Goal: Navigation & Orientation: Find specific page/section

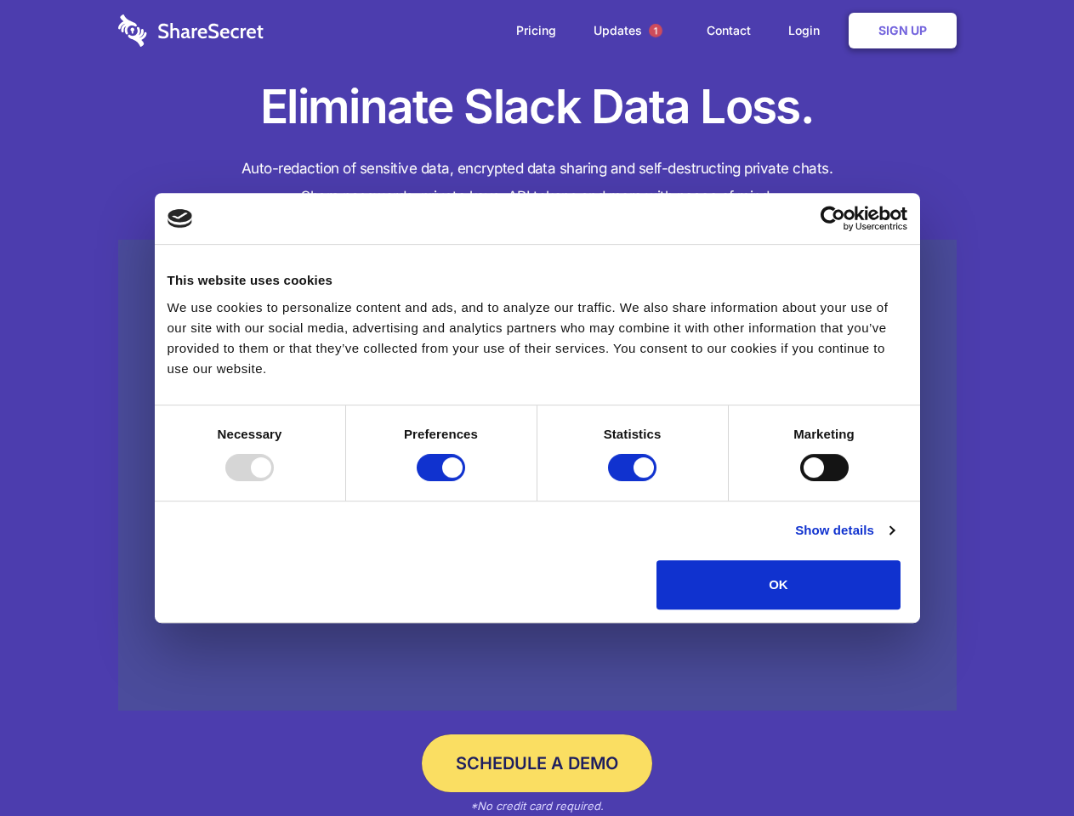
click at [274, 481] on div at bounding box center [249, 467] width 48 height 27
click at [465, 481] on input "Preferences" at bounding box center [441, 467] width 48 height 27
checkbox input "false"
click at [634, 481] on input "Statistics" at bounding box center [632, 467] width 48 height 27
checkbox input "false"
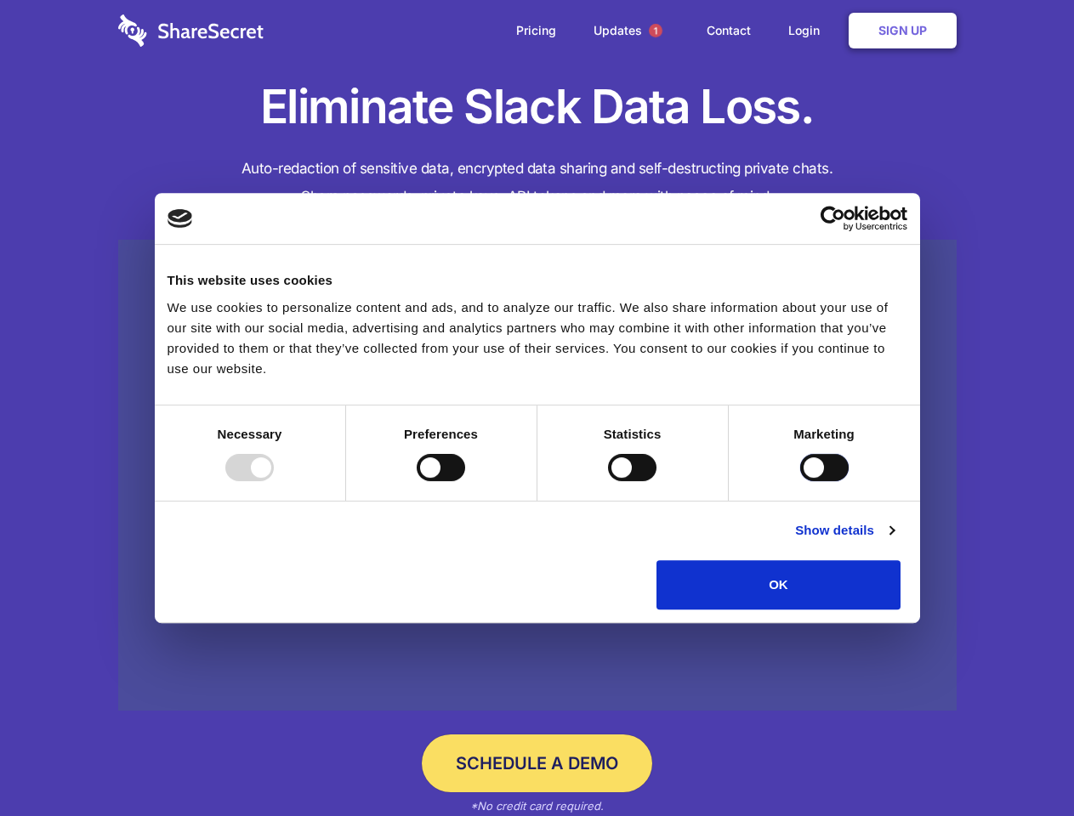
click at [800, 481] on input "Marketing" at bounding box center [824, 467] width 48 height 27
checkbox input "true"
click at [893, 541] on link "Show details" at bounding box center [844, 530] width 99 height 20
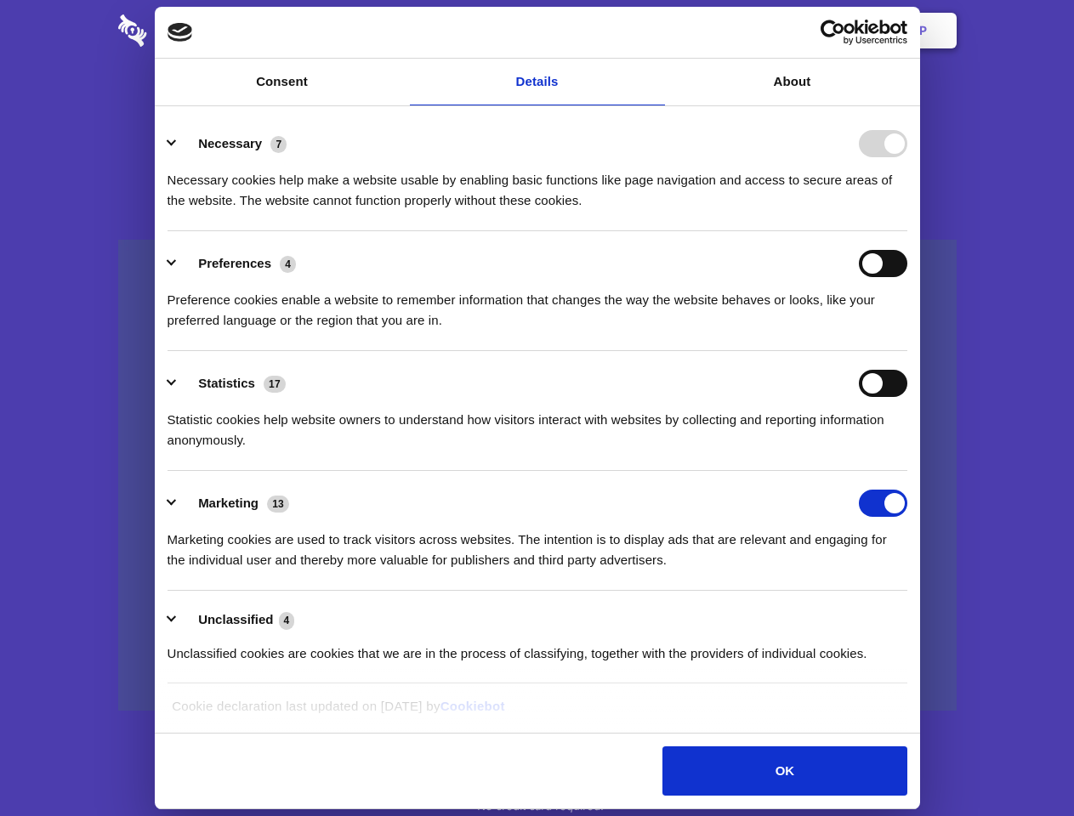
click at [907, 231] on li "Necessary 7 Necessary cookies help make a website usable by enabling basic func…" at bounding box center [537, 171] width 740 height 120
click at [655, 31] on span "1" at bounding box center [656, 31] width 14 height 14
